Goal: Task Accomplishment & Management: Use online tool/utility

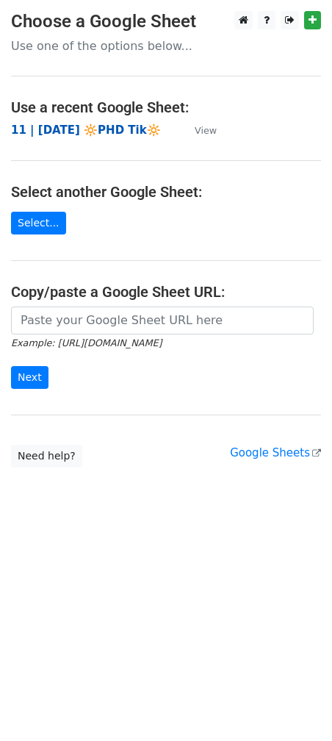
click at [83, 127] on strong "11 | [DATE] 🔆PHD Tik🔆" at bounding box center [86, 129] width 150 height 13
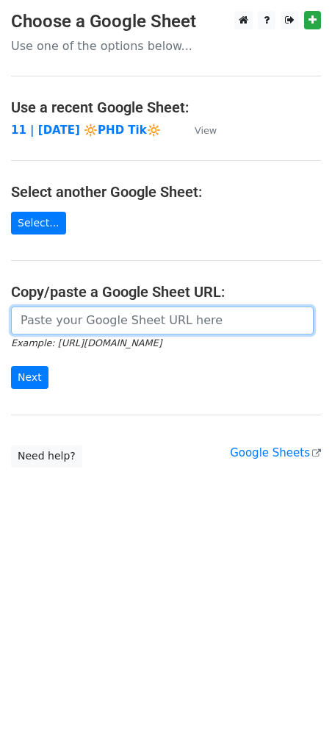
click at [66, 324] on input "url" at bounding box center [162, 320] width 303 height 28
paste input "https://docs.google.com/spreadsheets/d/1eEWv59ENBw9ut4PRatBa4jPZhldKGStm4RTTvXS…"
type input "https://docs.google.com/spreadsheets/d/1eEWv59ENBw9ut4PRatBa4jPZhldKGStm4RTTvXS…"
click at [11, 366] on input "Next" at bounding box center [29, 377] width 37 height 23
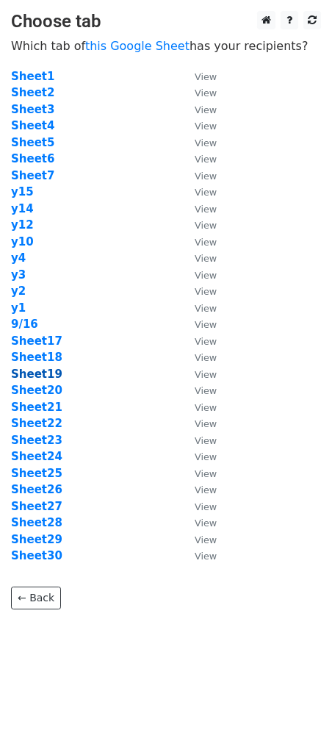
click at [30, 372] on strong "Sheet19" at bounding box center [36, 373] width 51 height 13
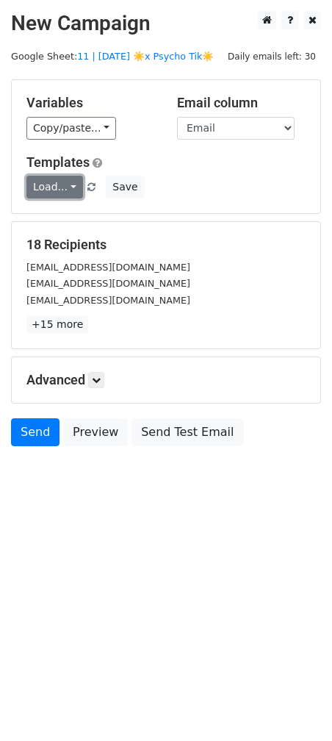
click at [45, 179] on link "Load..." at bounding box center [54, 187] width 57 height 23
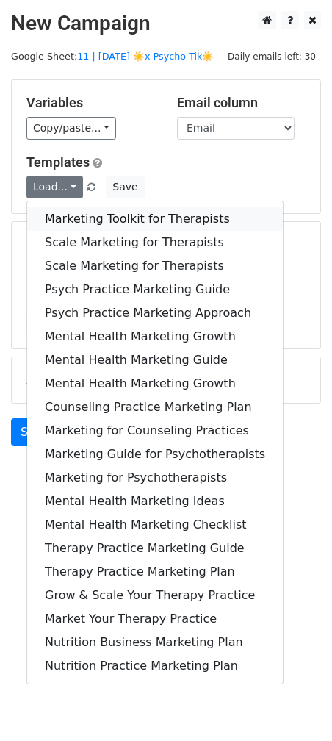
click at [97, 222] on link "Marketing Toolkit for Therapists" at bounding box center [155, 219] width 256 height 24
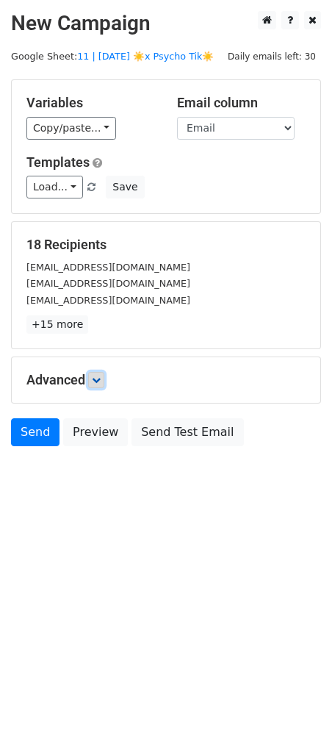
click at [104, 378] on link at bounding box center [96, 380] width 16 height 16
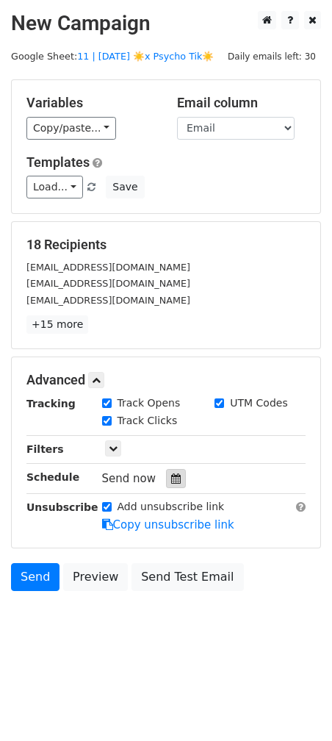
click at [171, 478] on icon at bounding box center [176, 478] width 10 height 10
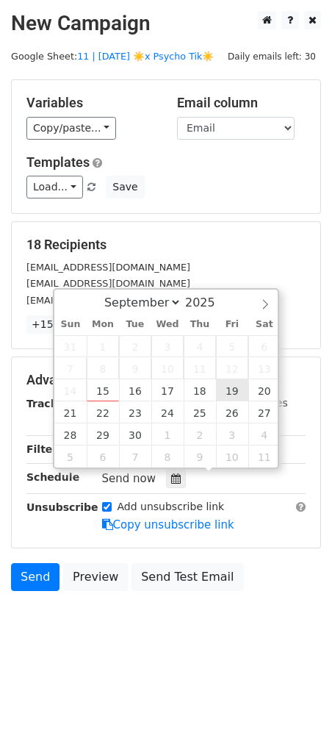
type input "2025-09-19 12:00"
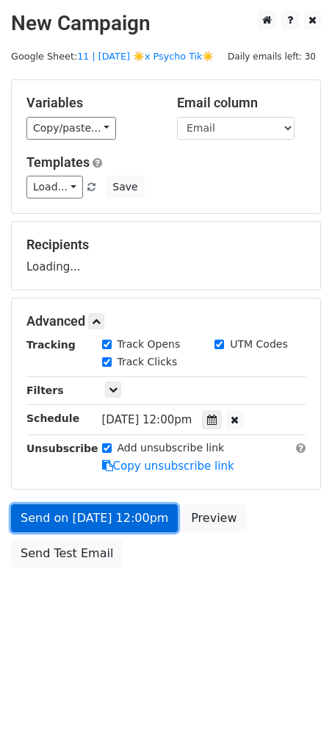
click at [143, 504] on link "Send on Sep 19 at 12:00pm" at bounding box center [94, 518] width 167 height 28
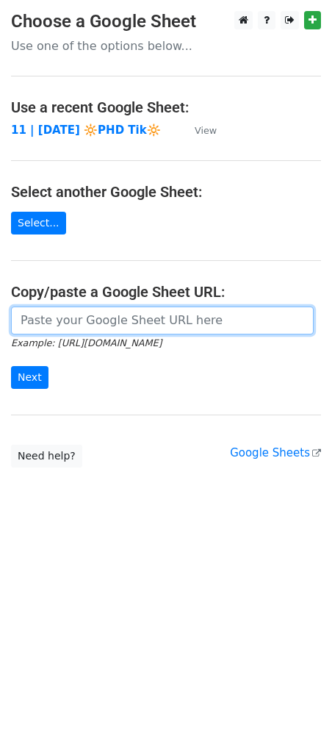
click at [141, 312] on input "url" at bounding box center [162, 320] width 303 height 28
paste input "https://docs.google.com/spreadsheets/d/1eEWv59ENBw9ut4PRatBa4jPZhldKGStm4RTTvXS…"
type input "https://docs.google.com/spreadsheets/d/1eEWv59ENBw9ut4PRatBa4jPZhldKGStm4RTTvXS…"
click at [11, 366] on input "Next" at bounding box center [29, 377] width 37 height 23
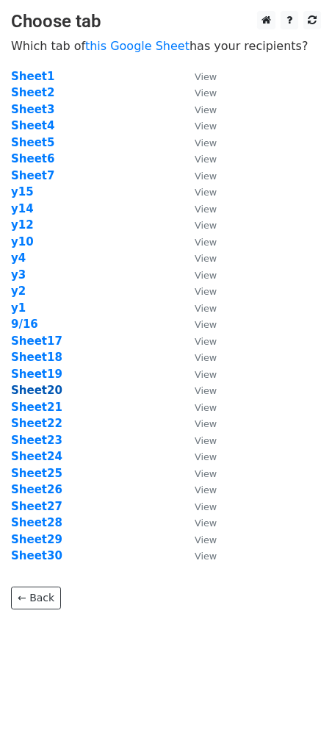
click at [49, 395] on strong "Sheet20" at bounding box center [36, 390] width 51 height 13
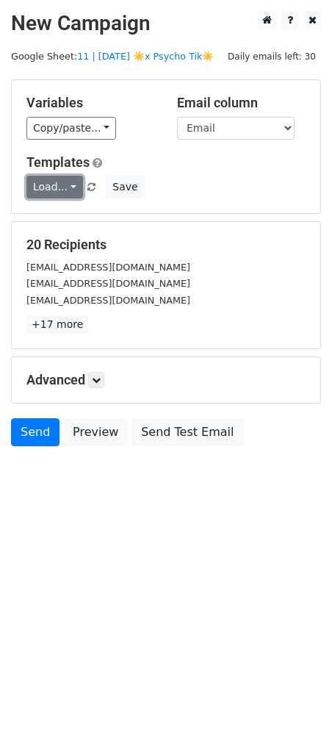
click at [58, 187] on link "Load..." at bounding box center [54, 187] width 57 height 23
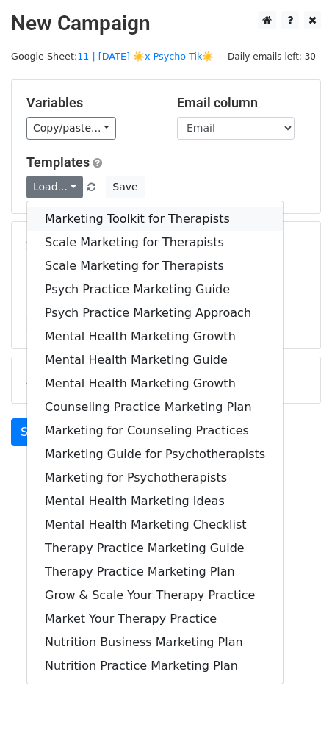
click at [81, 215] on link "Marketing Toolkit for Therapists" at bounding box center [155, 219] width 256 height 24
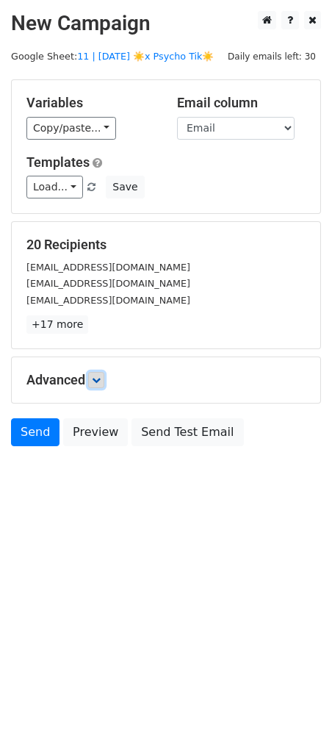
click at [101, 387] on link at bounding box center [96, 380] width 16 height 16
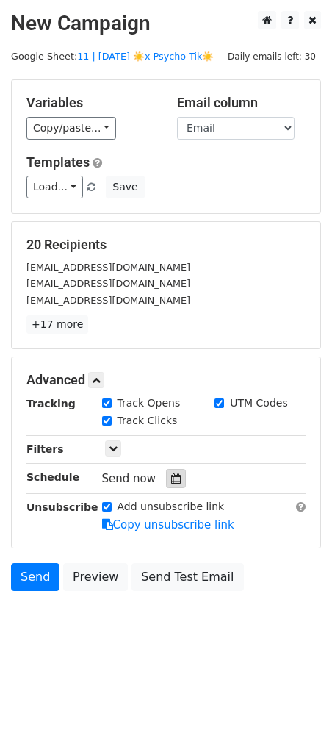
click at [171, 482] on div at bounding box center [176, 478] width 20 height 19
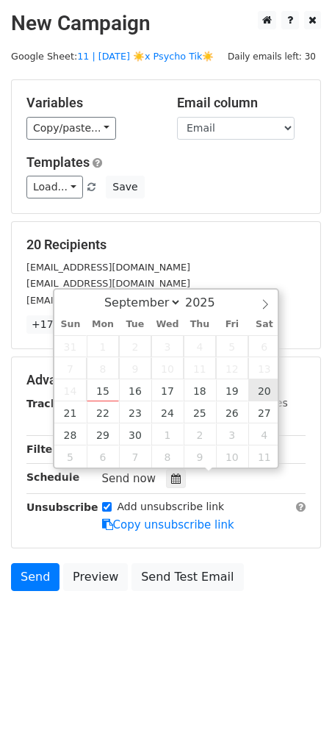
type input "2025-09-20 12:00"
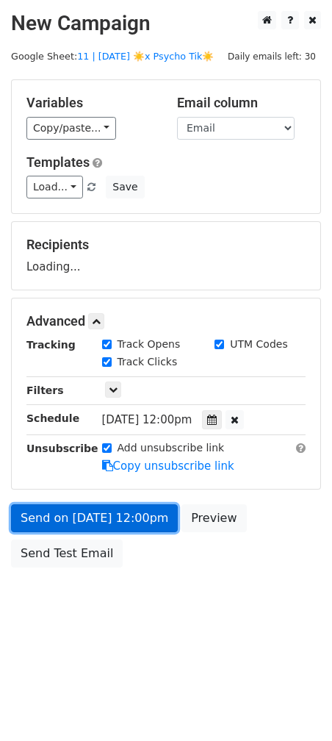
click at [148, 526] on link "Send on Sep 20 at 12:00pm" at bounding box center [94, 518] width 167 height 28
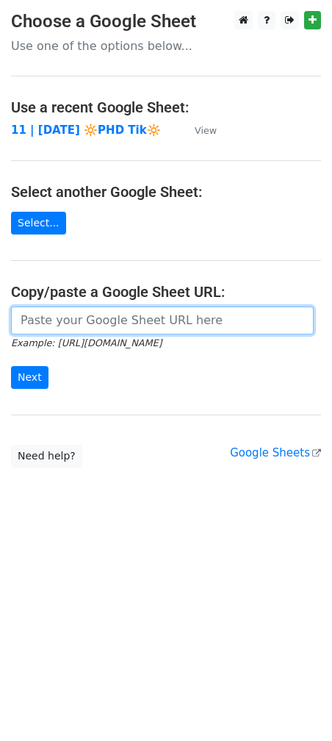
click at [108, 328] on input "url" at bounding box center [162, 320] width 303 height 28
paste input "[URL][DOMAIN_NAME]"
type input "[URL][DOMAIN_NAME]"
click at [11, 366] on input "Next" at bounding box center [29, 377] width 37 height 23
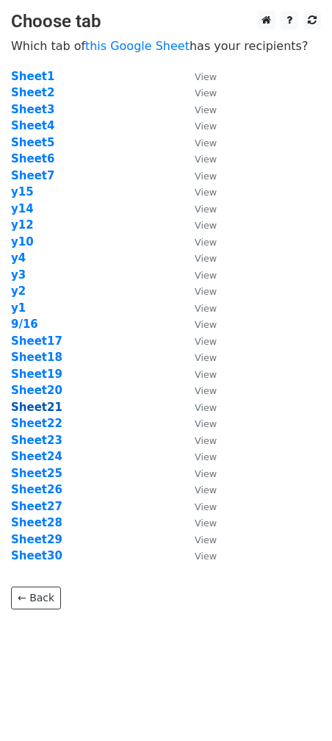
click at [43, 409] on strong "Sheet21" at bounding box center [36, 407] width 51 height 13
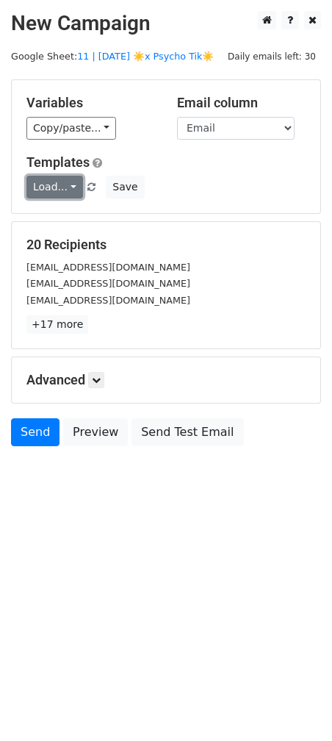
click at [57, 180] on link "Load..." at bounding box center [54, 187] width 57 height 23
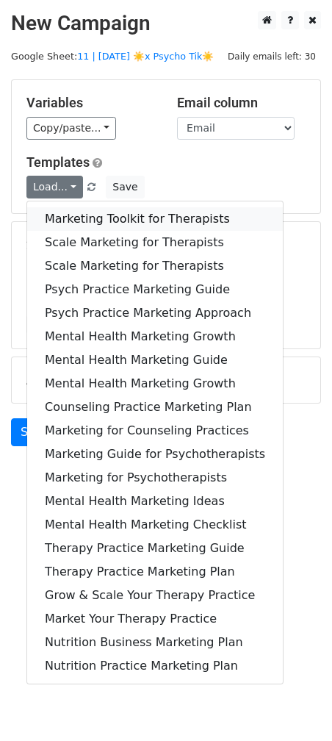
click at [70, 213] on link "Marketing Toolkit for Therapists" at bounding box center [155, 219] width 256 height 24
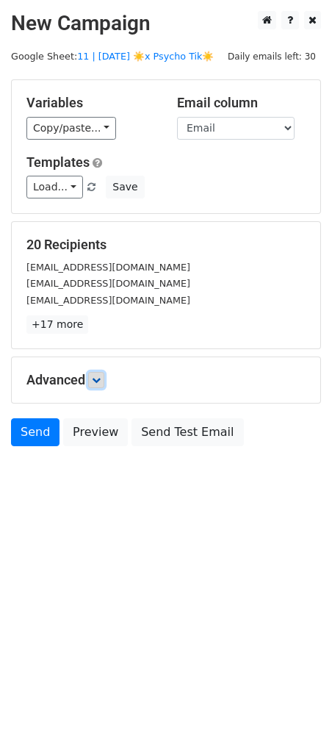
click at [98, 379] on icon at bounding box center [96, 380] width 9 height 9
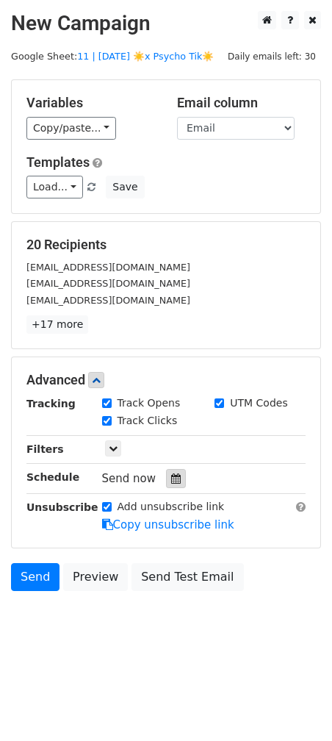
click at [172, 477] on icon at bounding box center [176, 478] width 10 height 10
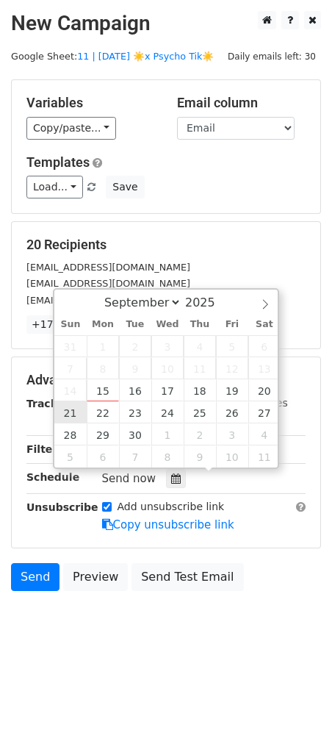
type input "2025-09-21 12:00"
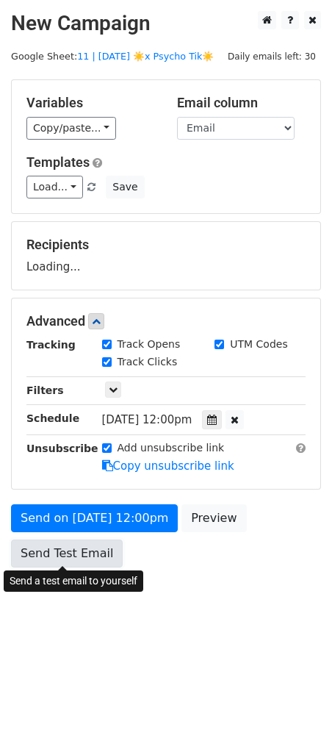
click at [84, 539] on link "Send Test Email" at bounding box center [67, 553] width 112 height 28
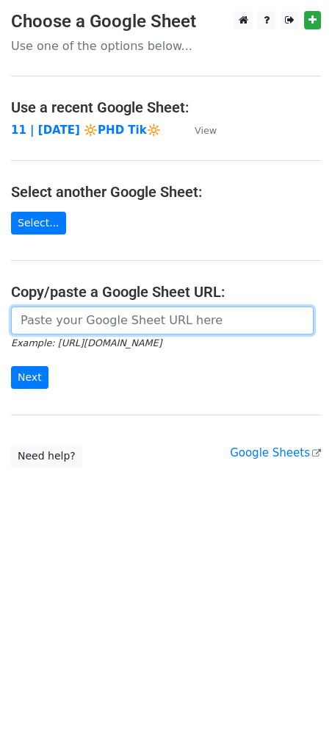
click at [142, 323] on input "url" at bounding box center [162, 320] width 303 height 28
paste input "[URL][DOMAIN_NAME]"
click at [11, 366] on input "Next" at bounding box center [29, 377] width 37 height 23
type input "[URL][DOMAIN_NAME]"
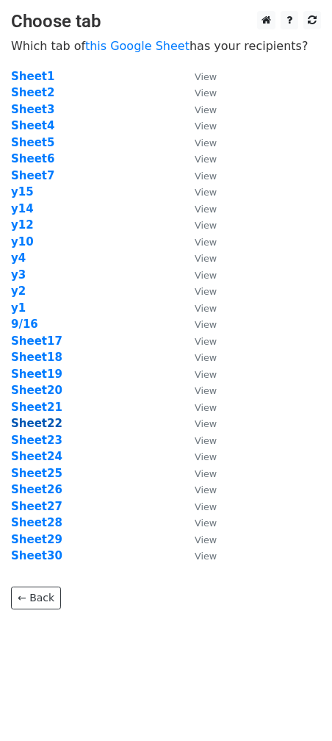
click at [43, 420] on strong "Sheet22" at bounding box center [36, 423] width 51 height 13
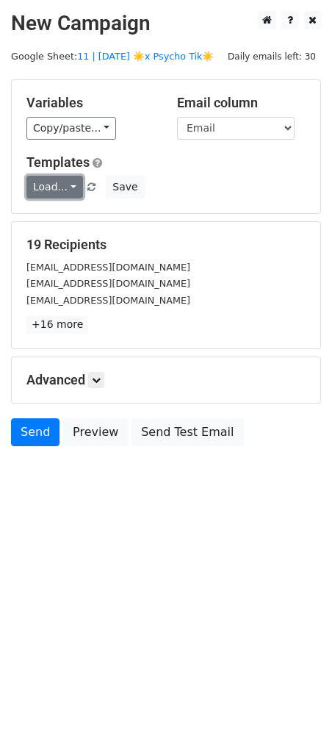
click at [45, 182] on link "Load..." at bounding box center [54, 187] width 57 height 23
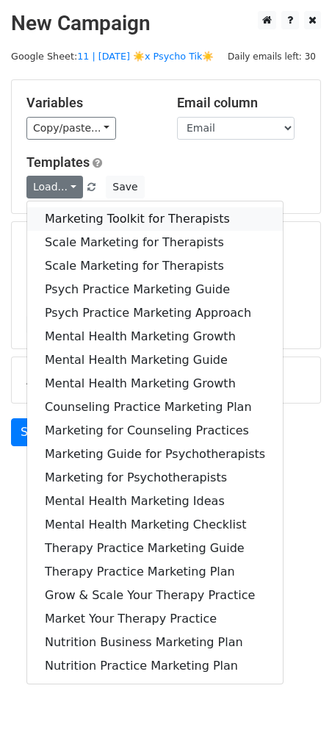
click at [67, 229] on link "Marketing Toolkit for Therapists" at bounding box center [155, 219] width 256 height 24
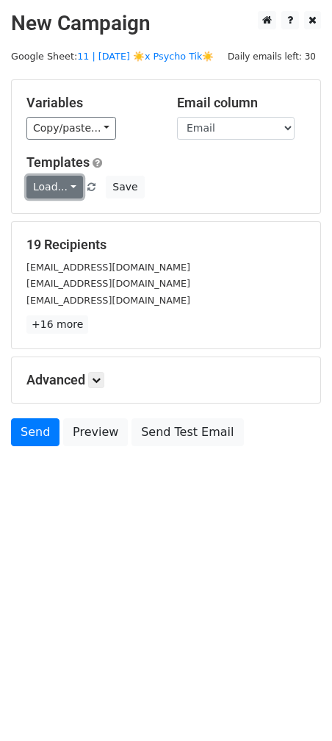
click at [51, 181] on link "Load..." at bounding box center [54, 187] width 57 height 23
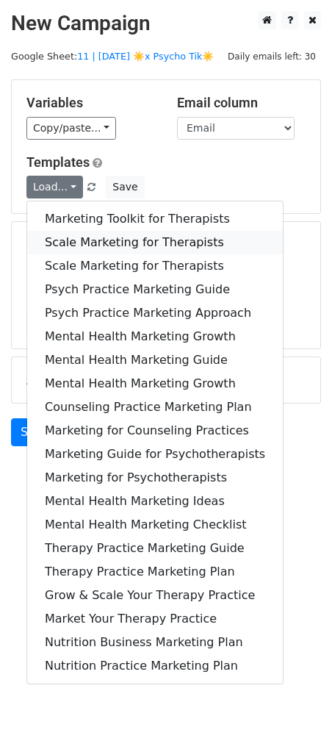
click at [67, 244] on link "Scale Marketing for Therapists" at bounding box center [155, 243] width 256 height 24
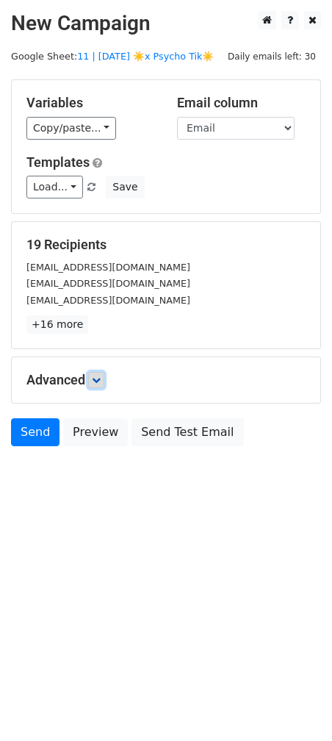
click at [97, 376] on icon at bounding box center [96, 380] width 9 height 9
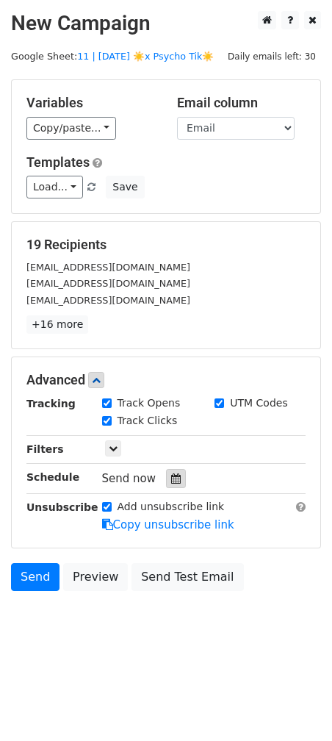
click at [168, 486] on div at bounding box center [176, 478] width 20 height 19
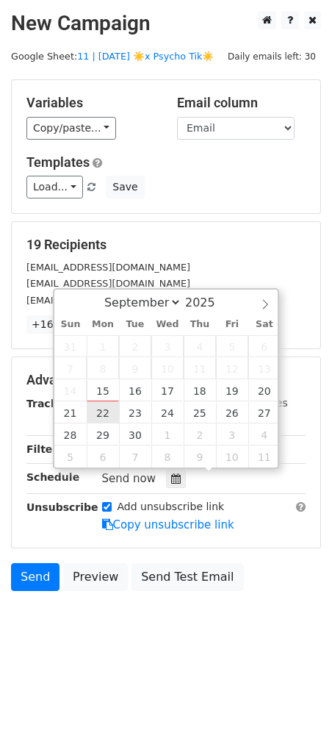
type input "[DATE] 12:00"
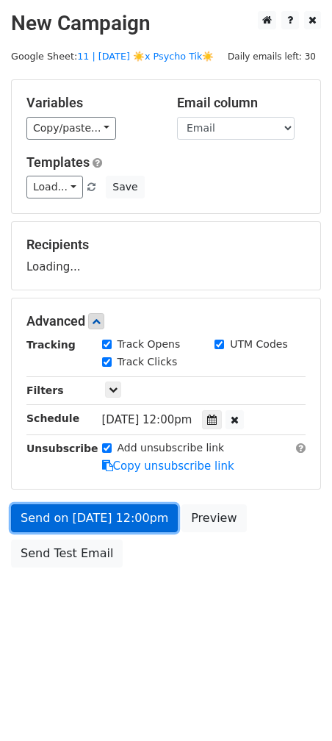
click at [109, 525] on link "Send on [DATE] 12:00pm" at bounding box center [94, 518] width 167 height 28
